Goal: Find specific page/section: Find specific page/section

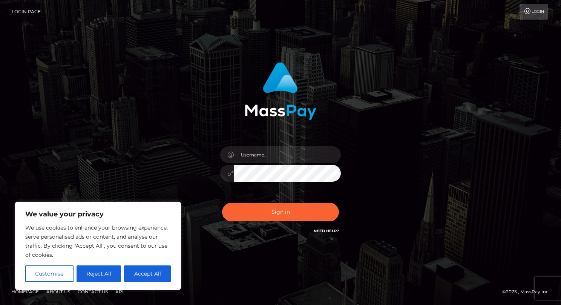
click at [273, 164] on div at bounding box center [280, 170] width 132 height 58
click at [276, 155] on input "text" at bounding box center [287, 154] width 107 height 17
type input "Drew Guizzetti"
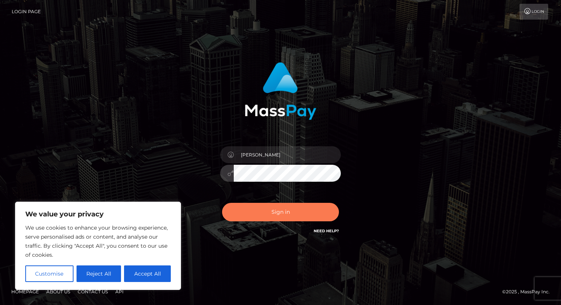
click at [280, 214] on button "Sign in" at bounding box center [280, 212] width 117 height 18
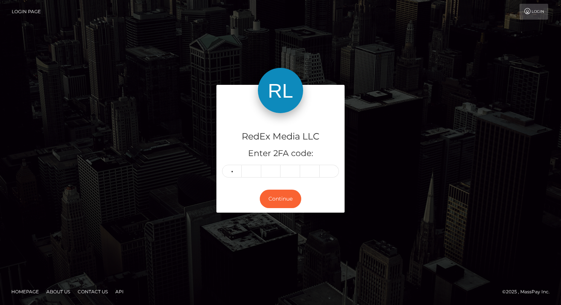
type input "2"
type input "5"
type input "2"
type input "1"
type input "8"
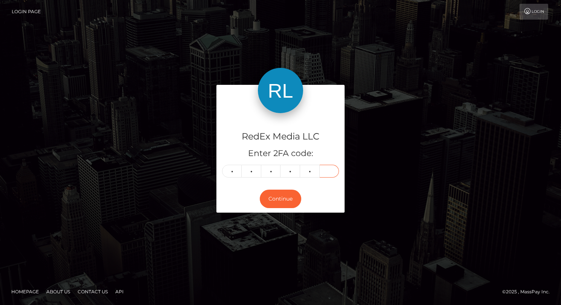
type input "1"
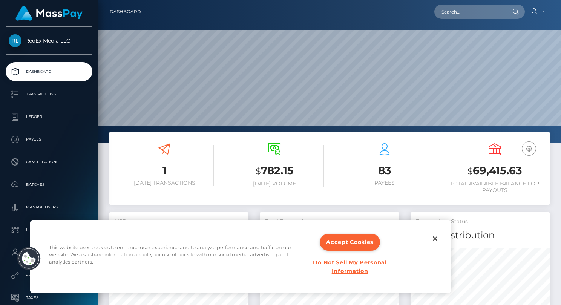
scroll to position [133, 139]
click at [433, 241] on button "Close" at bounding box center [435, 238] width 17 height 17
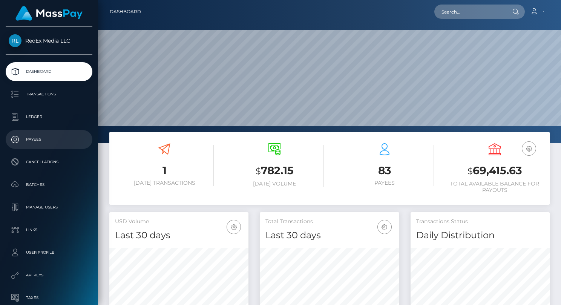
click at [26, 135] on p "Payees" at bounding box center [49, 139] width 81 height 11
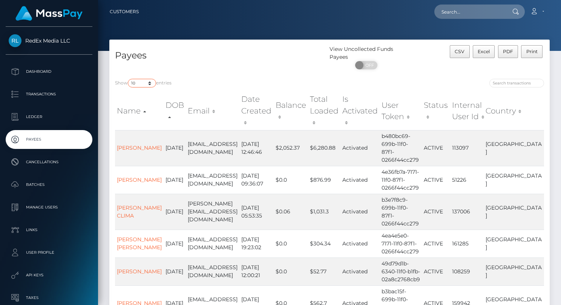
click at [148, 84] on select "10 25 50 100 250" at bounding box center [142, 83] width 28 height 9
select select "250"
click at [129, 79] on select "10 25 50 100 250" at bounding box center [142, 83] width 28 height 9
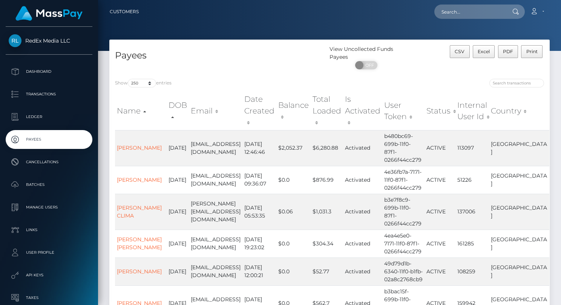
scroll to position [497, 0]
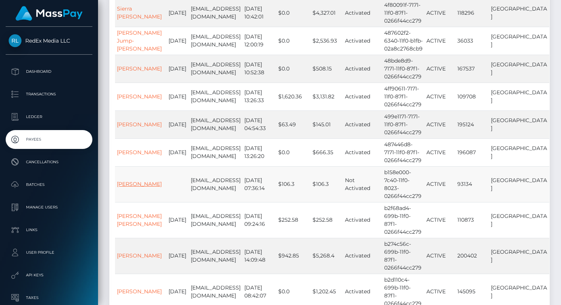
click at [127, 181] on link "Sheena George" at bounding box center [139, 184] width 45 height 7
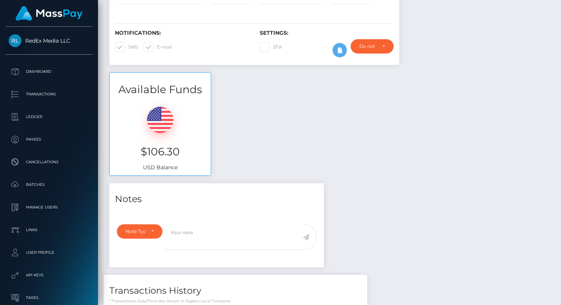
scroll to position [285, 0]
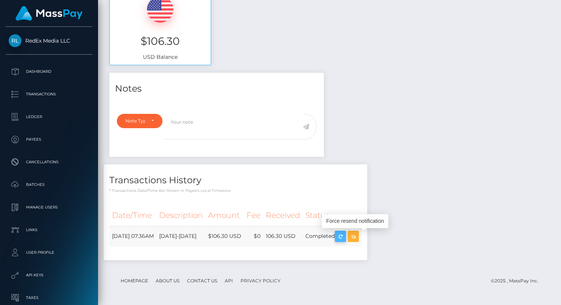
click at [345, 236] on icon "button" at bounding box center [340, 236] width 9 height 9
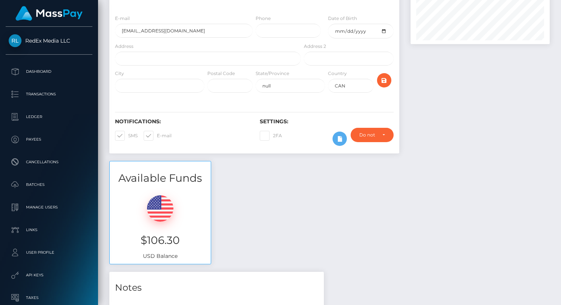
scroll to position [0, 0]
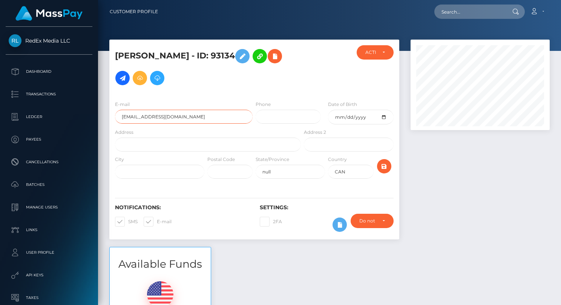
drag, startPoint x: 194, startPoint y: 119, endPoint x: 116, endPoint y: 114, distance: 78.2
click at [116, 114] on input "[EMAIL_ADDRESS][DOMAIN_NAME]" at bounding box center [184, 117] width 138 height 14
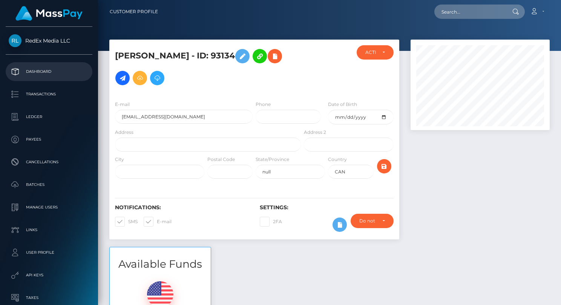
click at [38, 77] on link "Dashboard" at bounding box center [49, 71] width 87 height 19
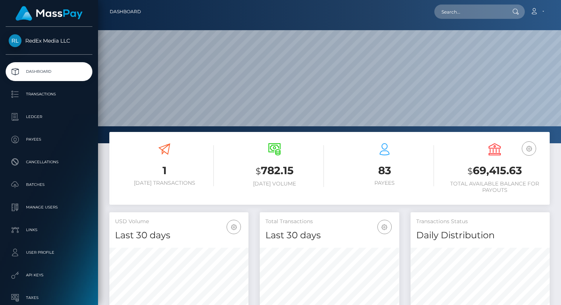
scroll to position [133, 139]
